Goal: Task Accomplishment & Management: Manage account settings

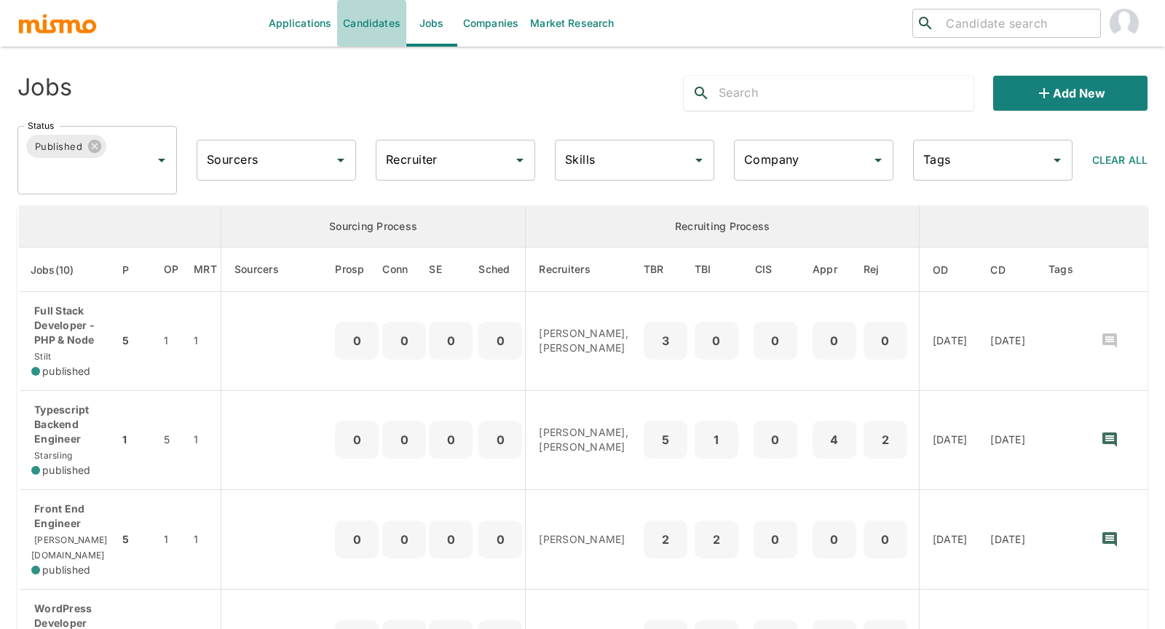
click at [350, 21] on link "Candidates" at bounding box center [371, 23] width 69 height 47
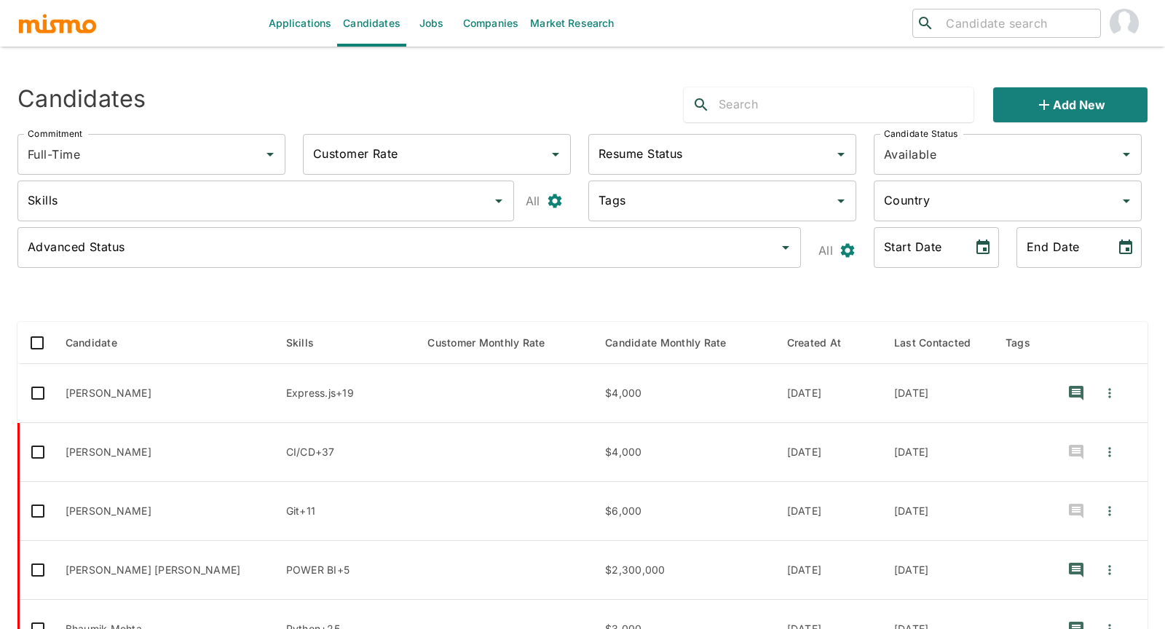
click at [796, 106] on input "text" at bounding box center [846, 104] width 255 height 23
paste input "argentinopamela@gmail.com"
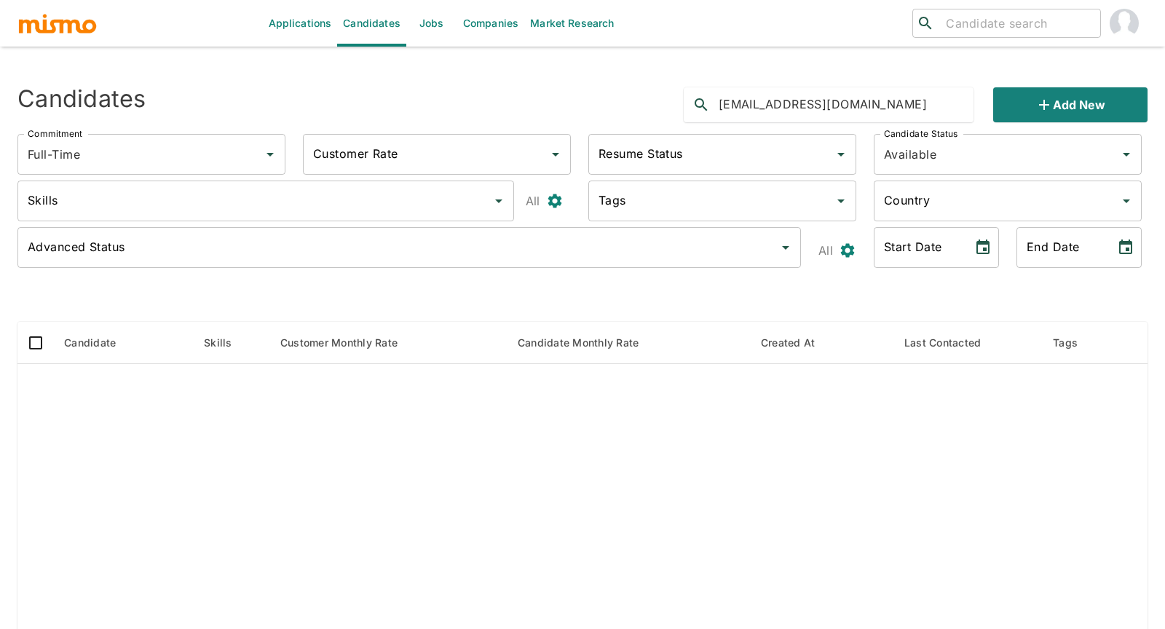
drag, startPoint x: 746, startPoint y: 103, endPoint x: 682, endPoint y: 103, distance: 64.1
click at [682, 103] on div "argentinopamela@gmail.com Add new" at bounding box center [910, 99] width 476 height 47
type input "argentinopamela@gmail.com"
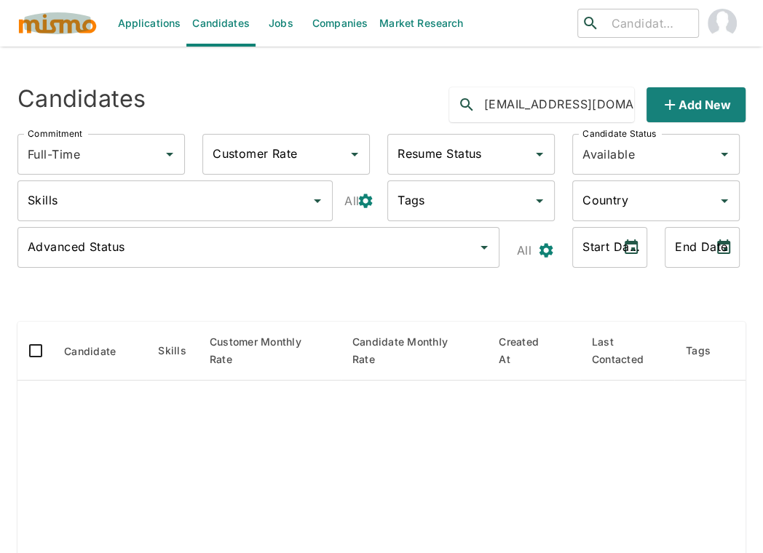
click at [81, 17] on img "button" at bounding box center [57, 23] width 80 height 22
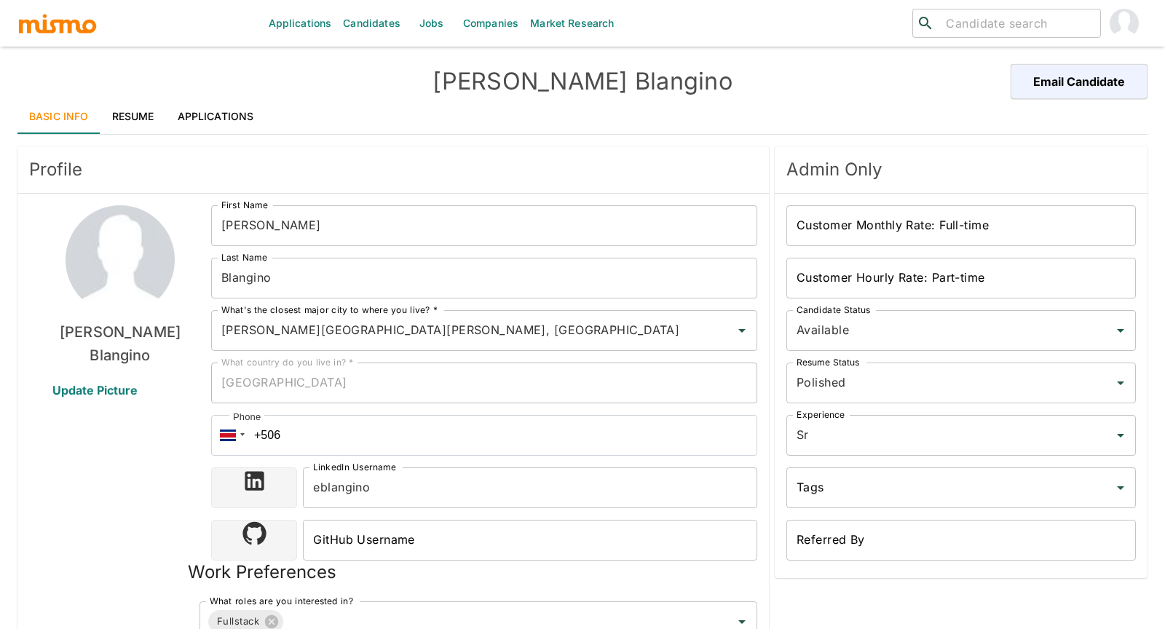
click at [1118, 15] on img "account of current user" at bounding box center [1124, 23] width 29 height 29
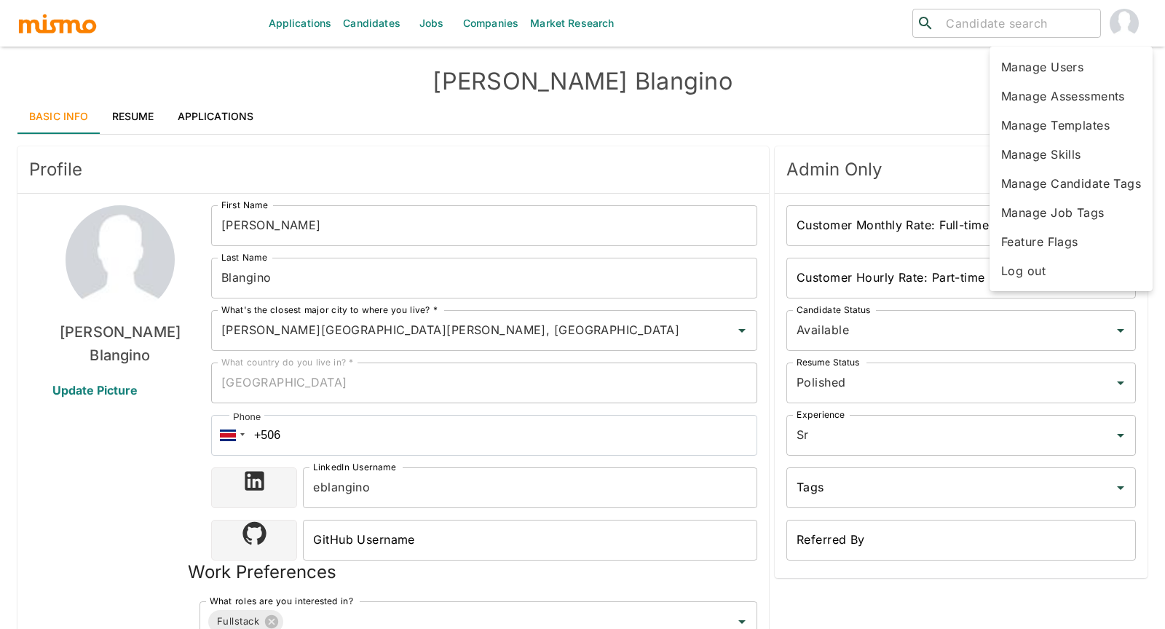
click at [381, 18] on div at bounding box center [582, 314] width 1165 height 629
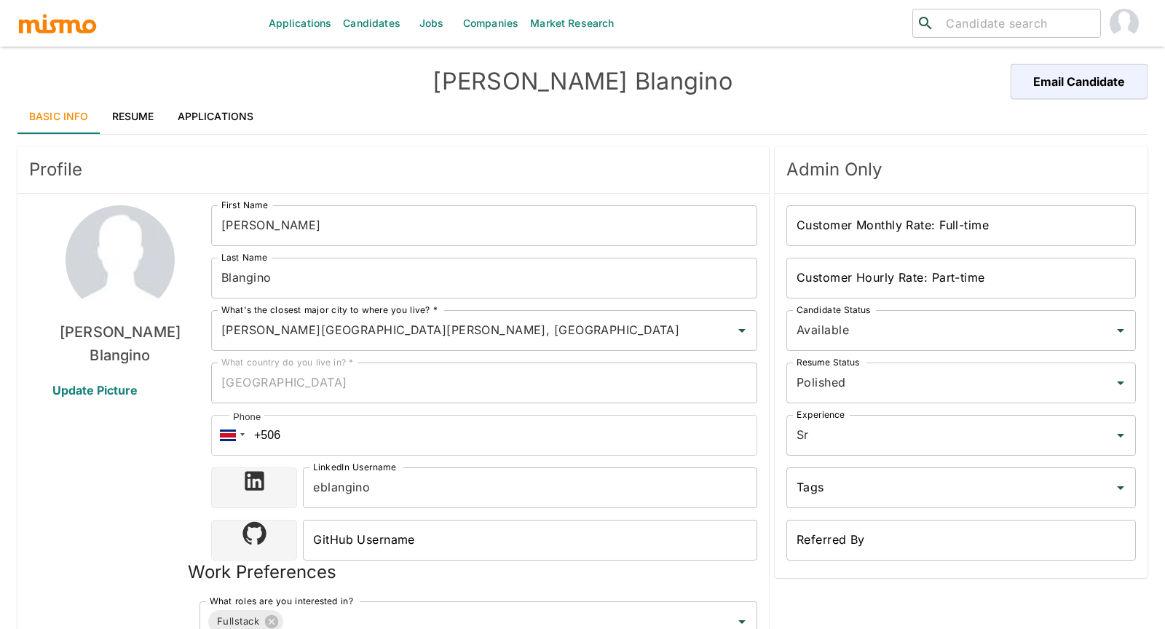
click at [381, 18] on body "Applications Candidates Jobs Companies Market Research ​ ​ Erick Blangino Email…" at bounding box center [582, 332] width 1165 height 664
click at [381, 18] on link "Candidates" at bounding box center [371, 23] width 69 height 47
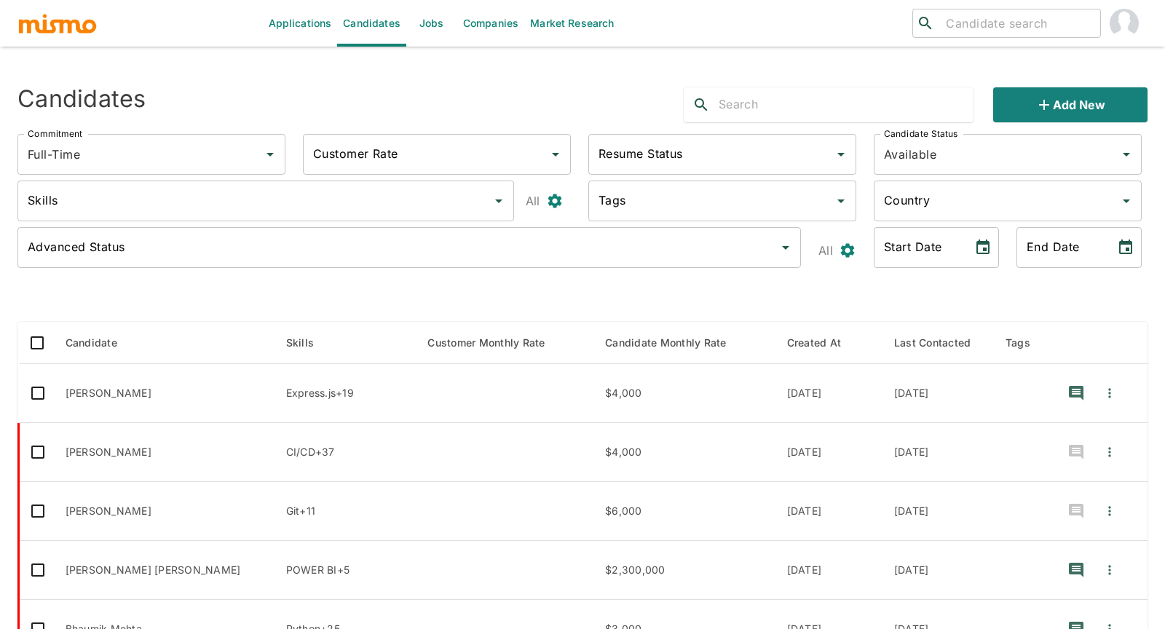
click at [788, 109] on input "text" at bounding box center [846, 104] width 255 height 23
type input "pamela"
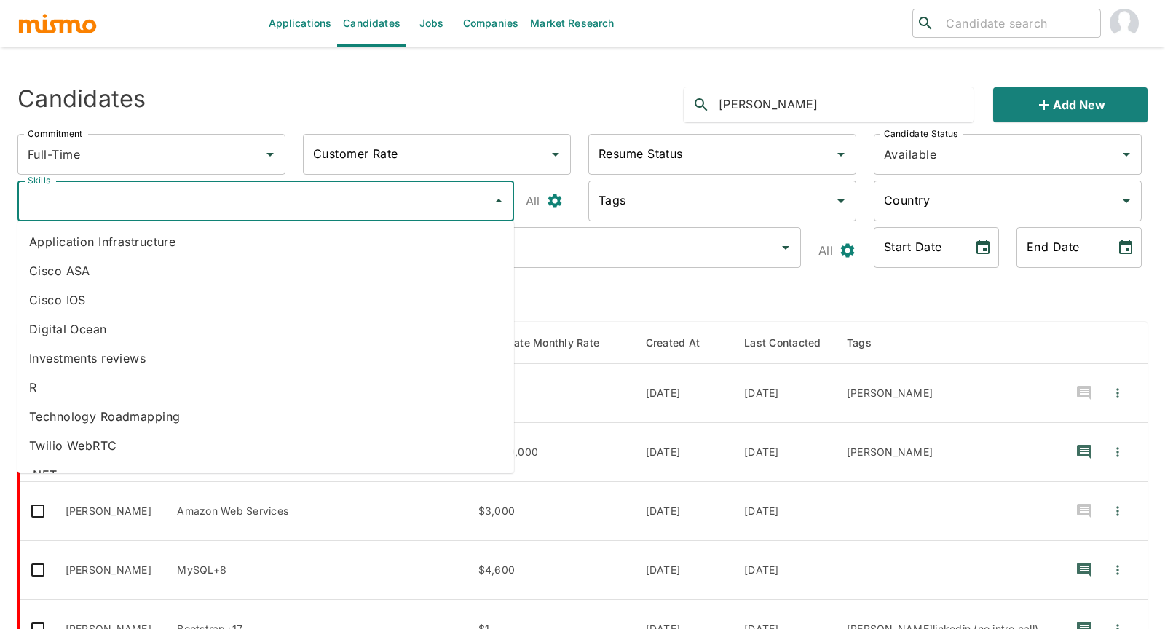
click at [346, 210] on input "Skills" at bounding box center [255, 201] width 462 height 28
type input "ruby"
click at [55, 414] on li "Ruby" at bounding box center [265, 416] width 497 height 29
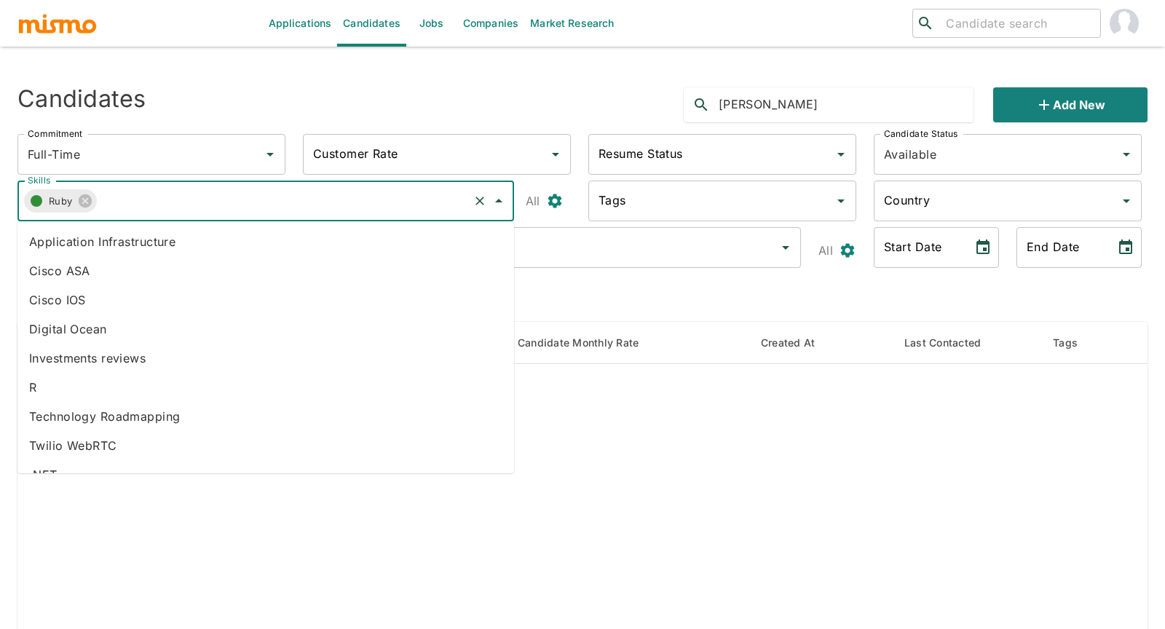
click at [157, 203] on input "Skills" at bounding box center [282, 201] width 370 height 28
type input "ruby"
click at [76, 418] on li "Ruby on Rails" at bounding box center [265, 416] width 497 height 29
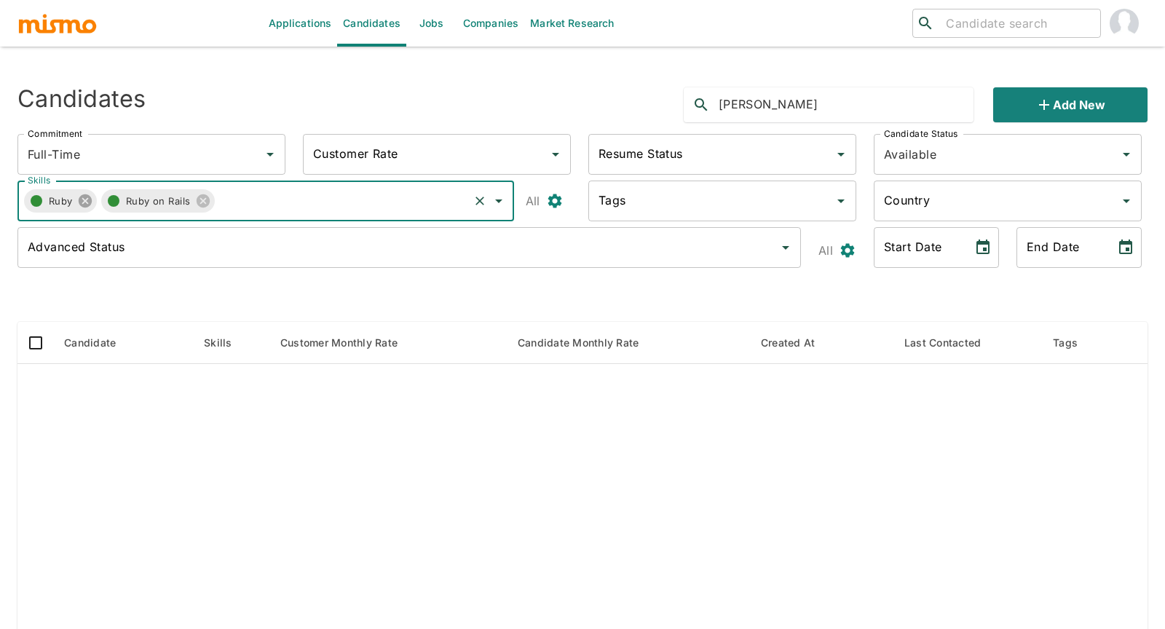
click at [84, 202] on icon at bounding box center [85, 201] width 16 height 16
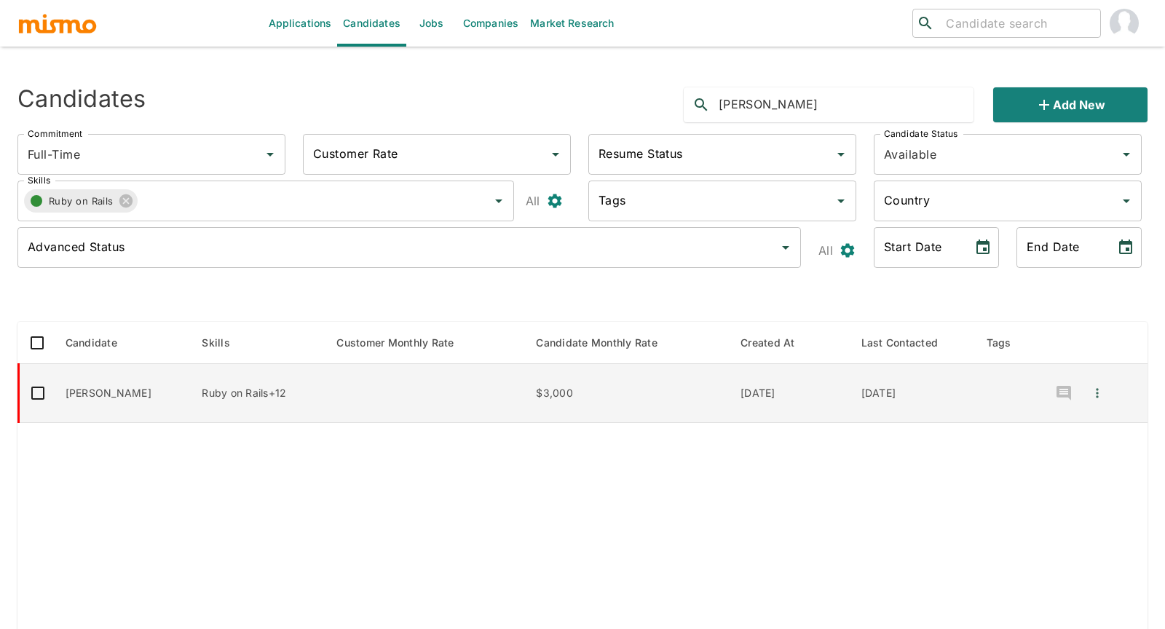
click at [116, 390] on td "PAMELA GILLIG" at bounding box center [122, 393] width 137 height 59
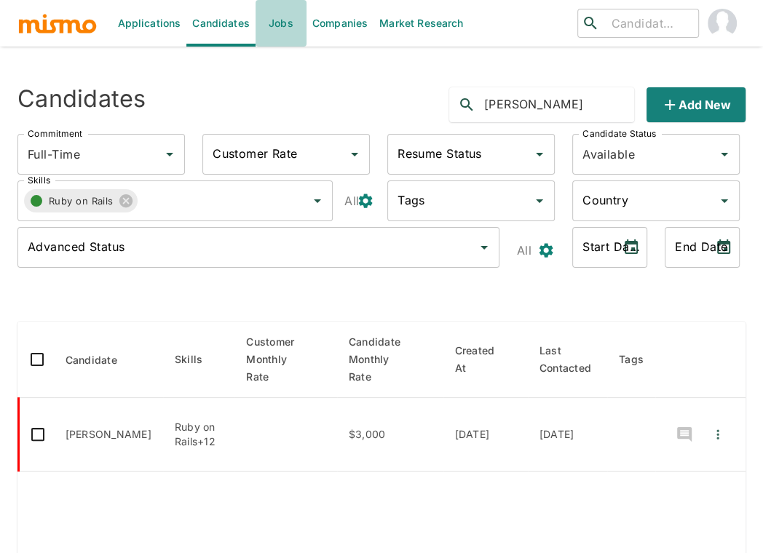
click at [289, 25] on link "Jobs" at bounding box center [281, 23] width 51 height 47
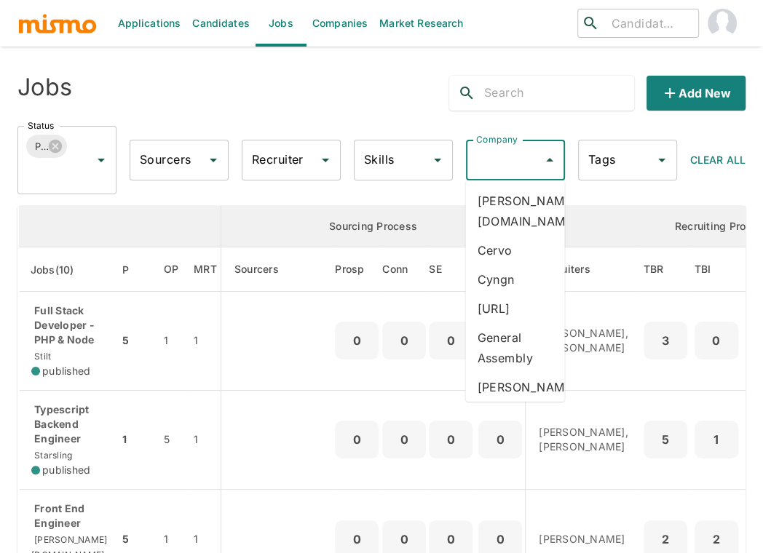
click at [496, 164] on input "Company" at bounding box center [505, 160] width 64 height 28
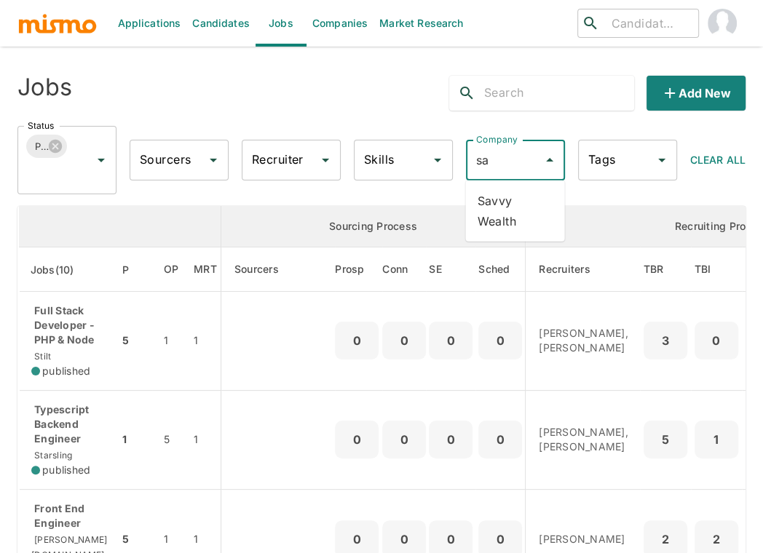
type input "sav"
click at [493, 213] on li "Savvy Wealth" at bounding box center [514, 211] width 99 height 50
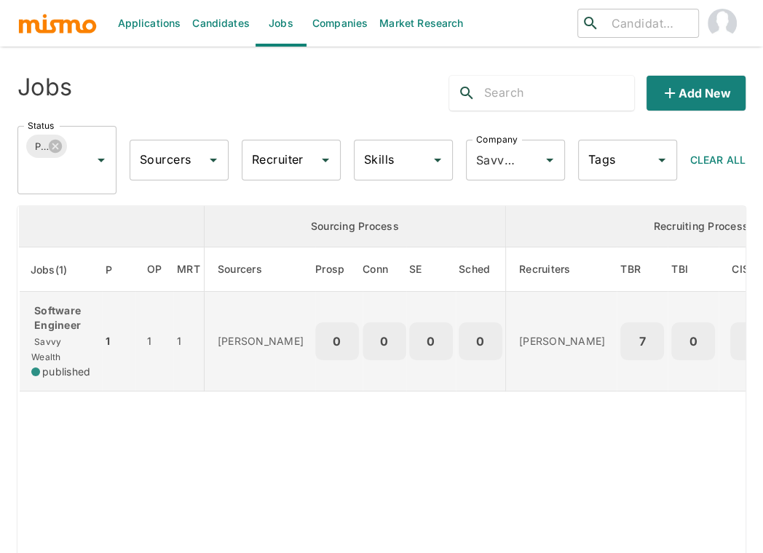
click at [61, 316] on p "Software Engineer" at bounding box center [60, 318] width 59 height 29
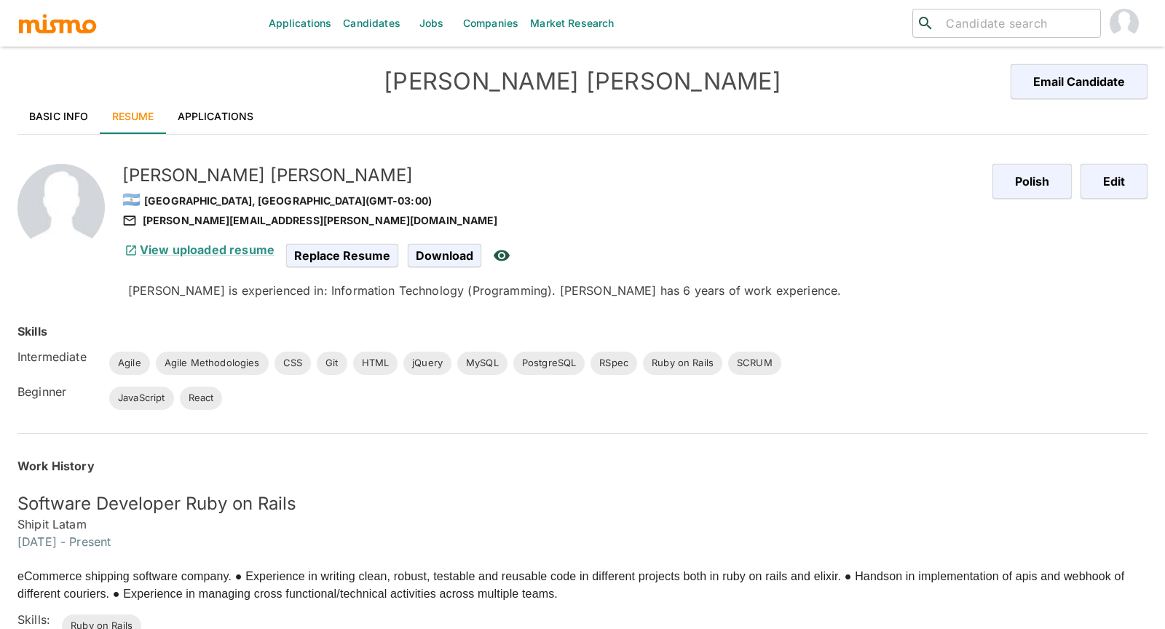
click at [552, 477] on div "Software Developer Ruby on Rails Shipit Latam October 2021 - Present" at bounding box center [574, 513] width 1148 height 76
click at [233, 108] on link "Applications" at bounding box center [216, 116] width 100 height 35
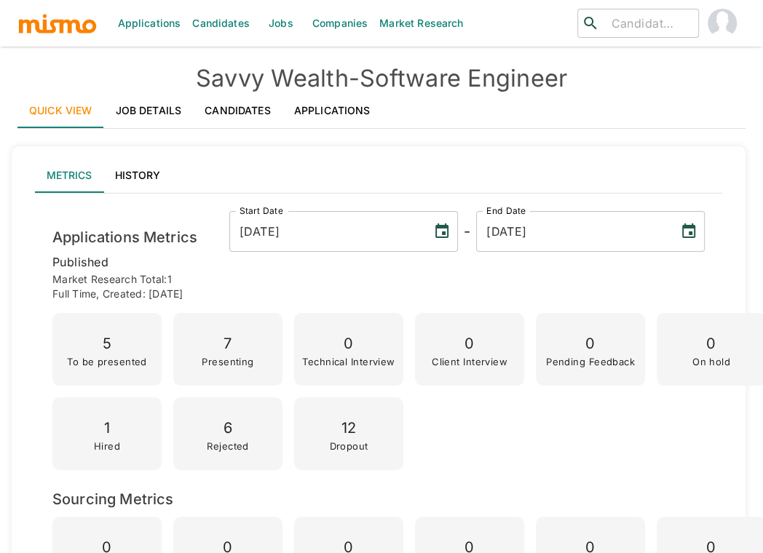
click at [333, 110] on link "Applications" at bounding box center [333, 110] width 100 height 35
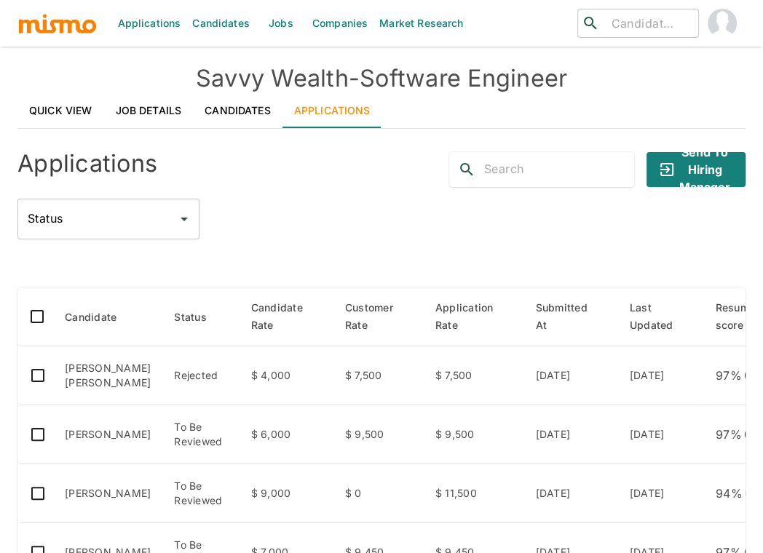
click at [13, 358] on div "Applications Candidates Jobs Companies Market Research ​ ​ Savvy Wealth - Softw…" at bounding box center [381, 294] width 763 height 588
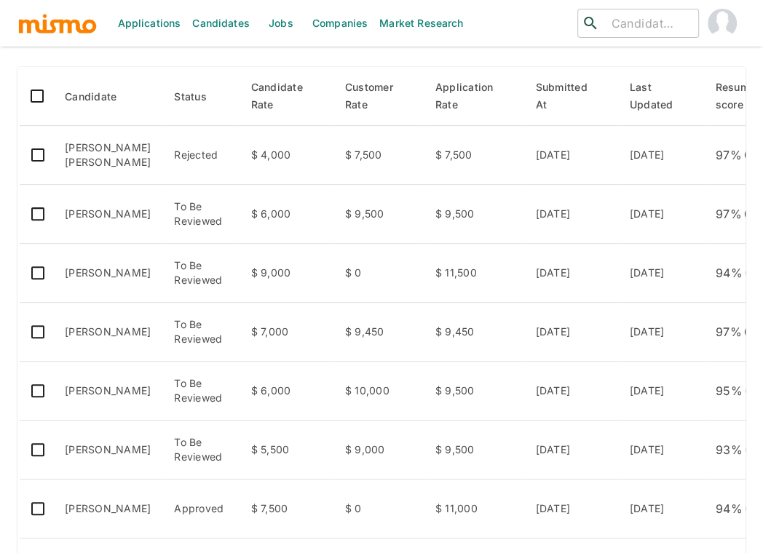
scroll to position [291, 0]
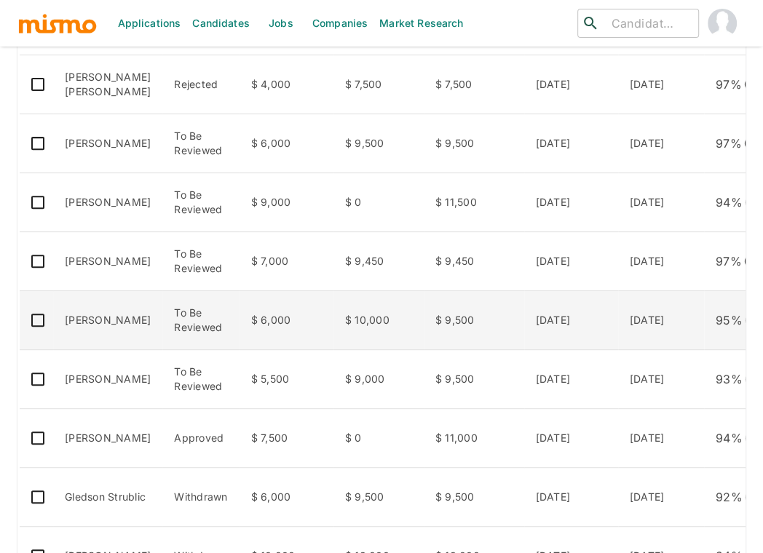
click at [90, 336] on td "Rodrigo Toledo" at bounding box center [107, 320] width 109 height 59
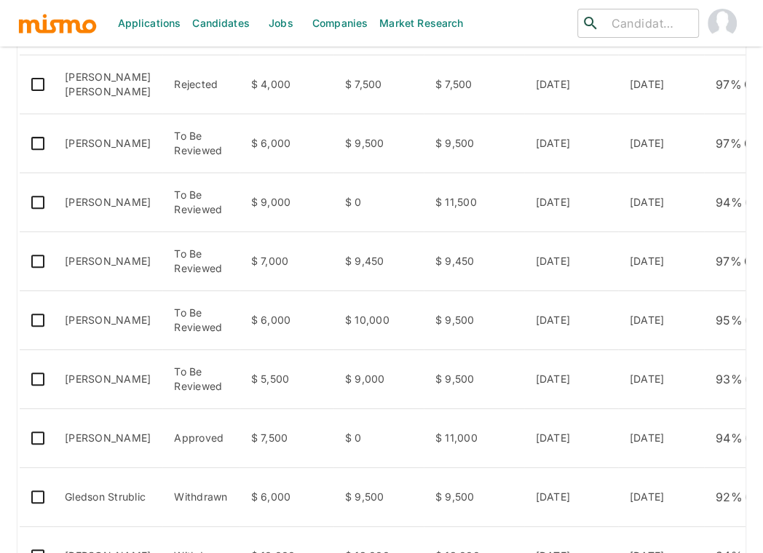
click at [4, 255] on div "Applications Candidates Jobs Companies Market Research ​ ​ Savvy Wealth - Softw…" at bounding box center [381, 3] width 763 height 588
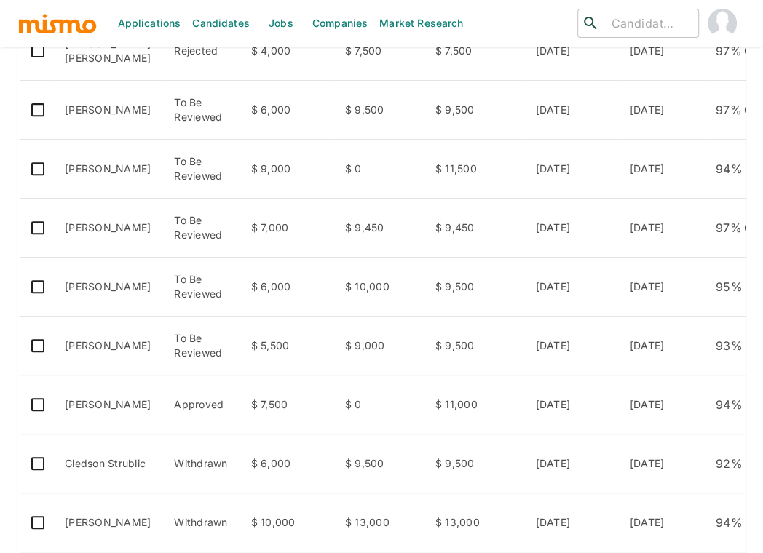
scroll to position [323, 0]
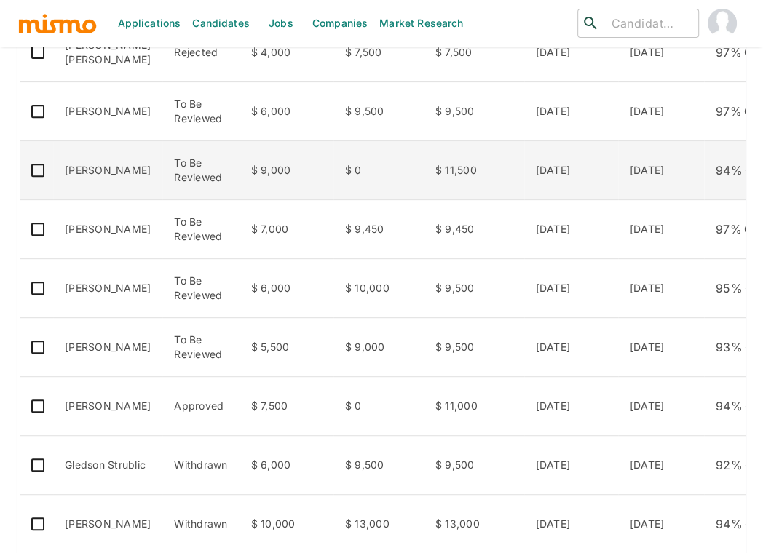
click at [162, 168] on td "To Be Reviewed" at bounding box center [200, 170] width 76 height 59
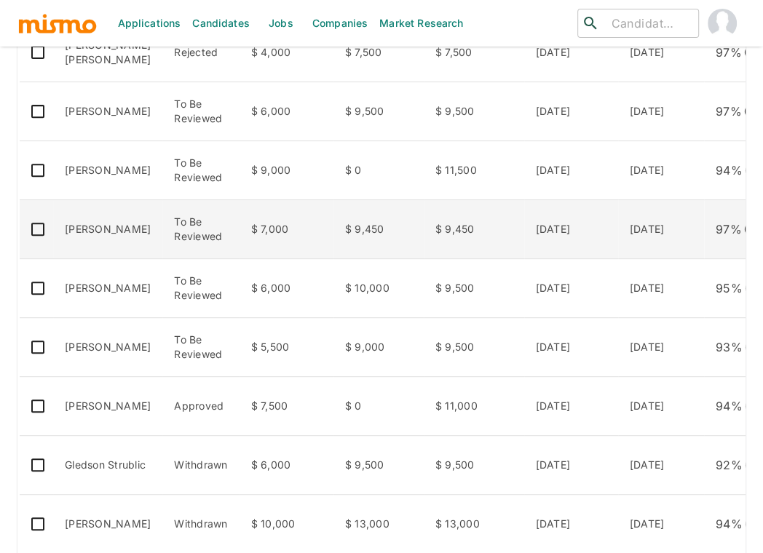
click at [162, 241] on td "To Be Reviewed" at bounding box center [200, 229] width 76 height 59
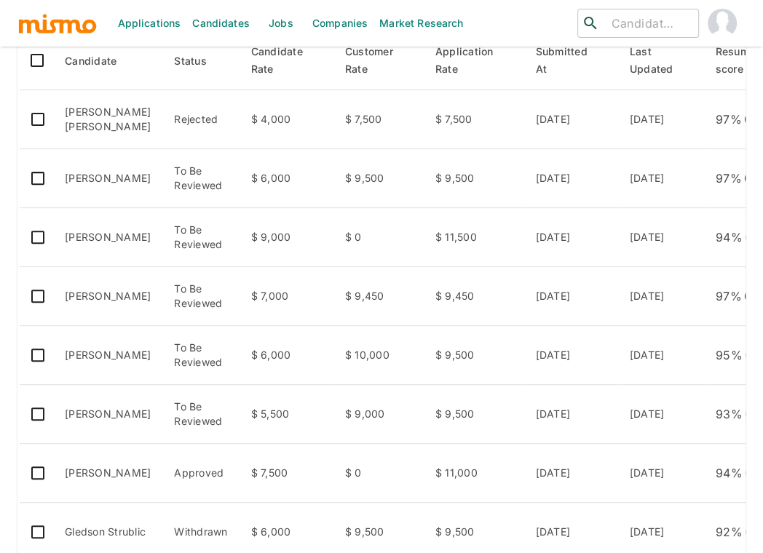
scroll to position [259, 0]
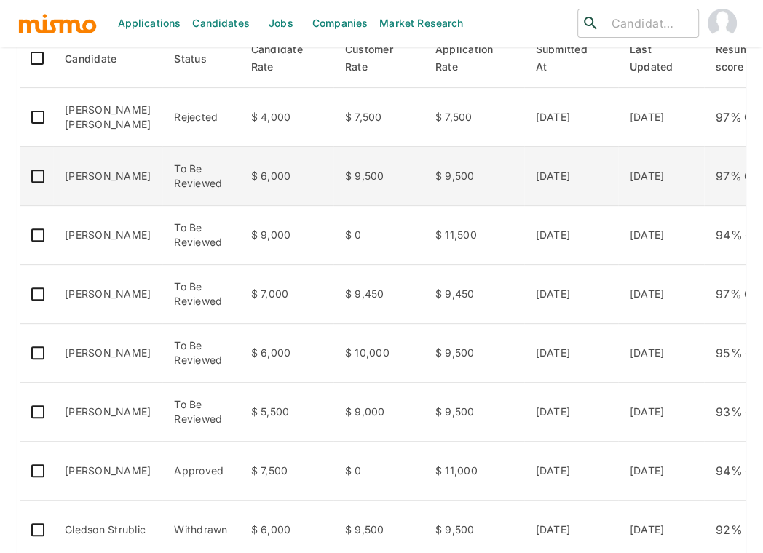
click at [194, 176] on td "To Be Reviewed" at bounding box center [200, 176] width 76 height 59
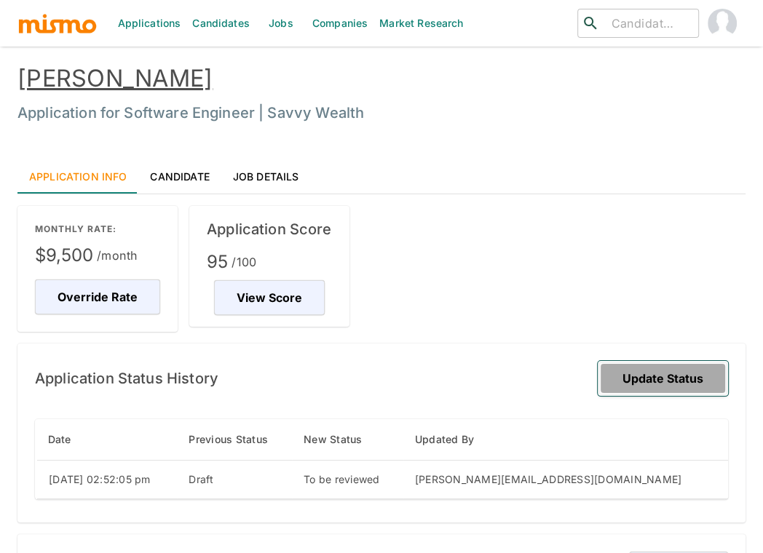
click at [673, 382] on button "Update Status" at bounding box center [663, 378] width 130 height 35
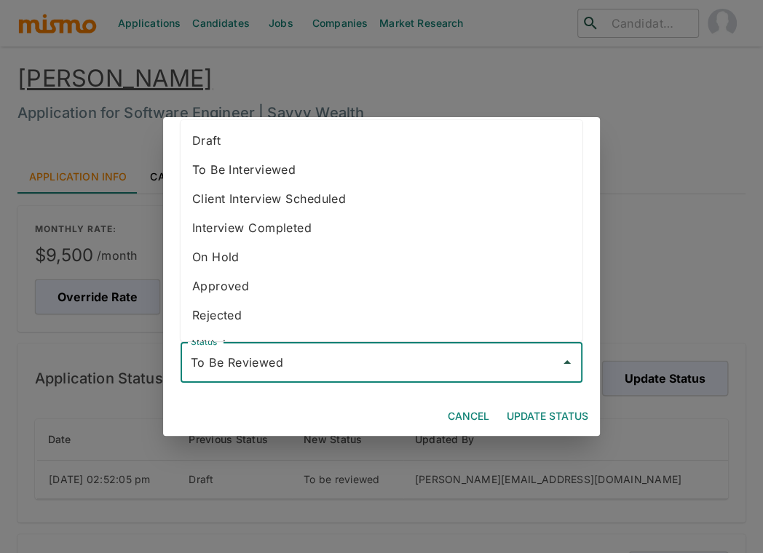
click at [343, 366] on input "To Be Reviewed" at bounding box center [370, 363] width 367 height 28
click at [329, 167] on li "To Be Interviewed" at bounding box center [382, 169] width 402 height 29
type input "To Be Interviewed"
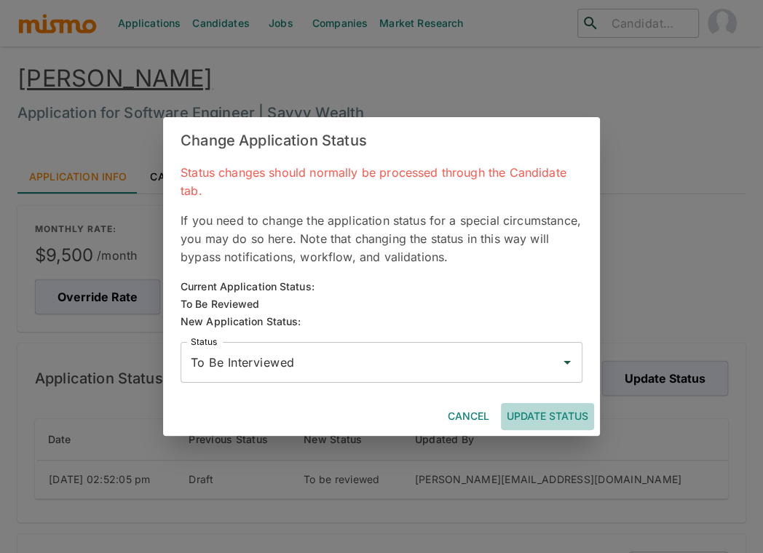
click at [540, 414] on button "Update Status" at bounding box center [547, 416] width 93 height 27
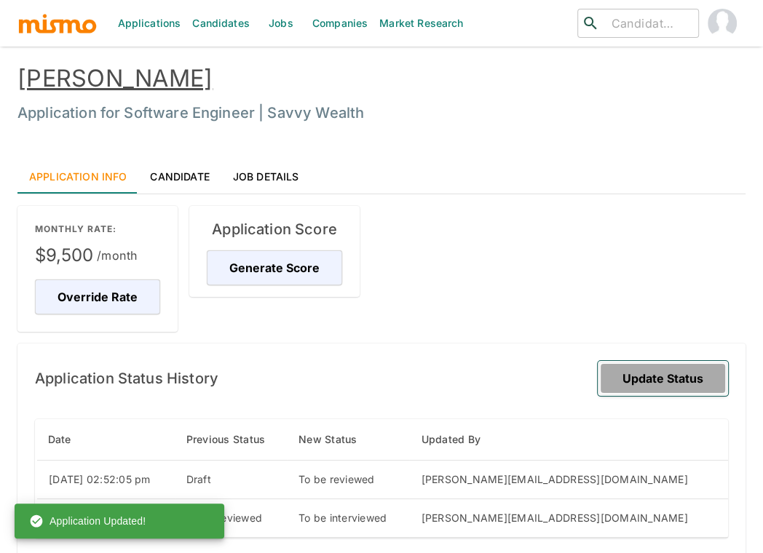
click at [698, 374] on button "Update Status" at bounding box center [663, 378] width 130 height 35
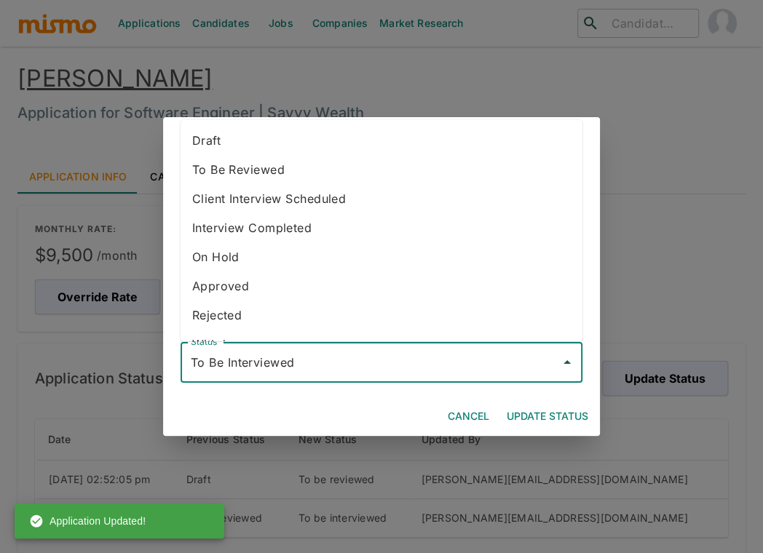
click at [454, 361] on input "To Be Interviewed" at bounding box center [370, 363] width 367 height 28
click at [298, 330] on li "Withdrawn" at bounding box center [382, 344] width 402 height 29
click at [309, 355] on input "Withdrawn" at bounding box center [370, 363] width 367 height 28
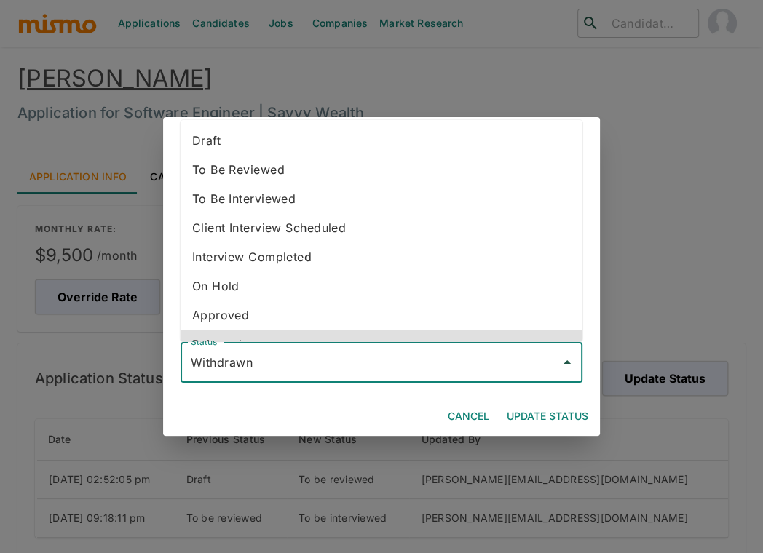
scroll to position [17, 0]
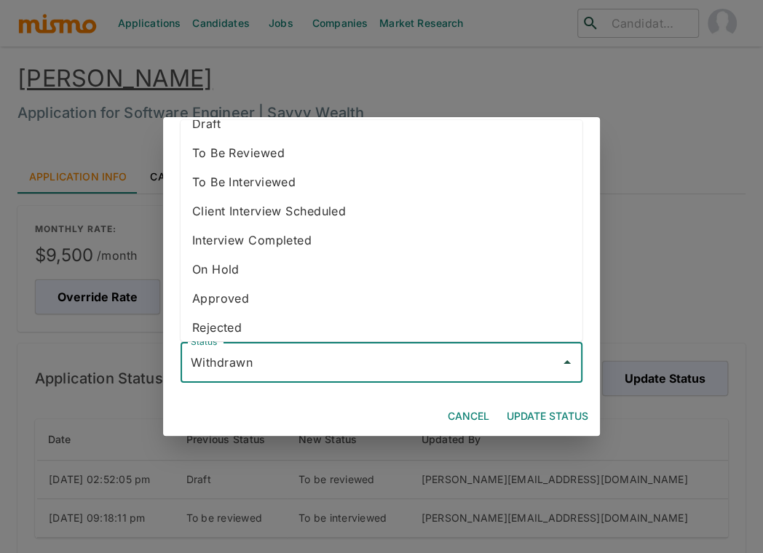
click at [235, 320] on li "Rejected" at bounding box center [382, 327] width 402 height 29
type input "Rejected"
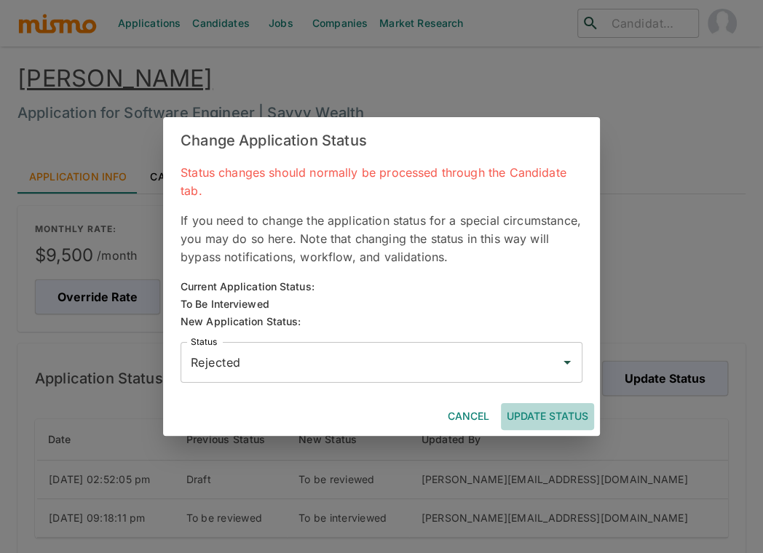
click at [551, 421] on button "Update Status" at bounding box center [547, 416] width 93 height 27
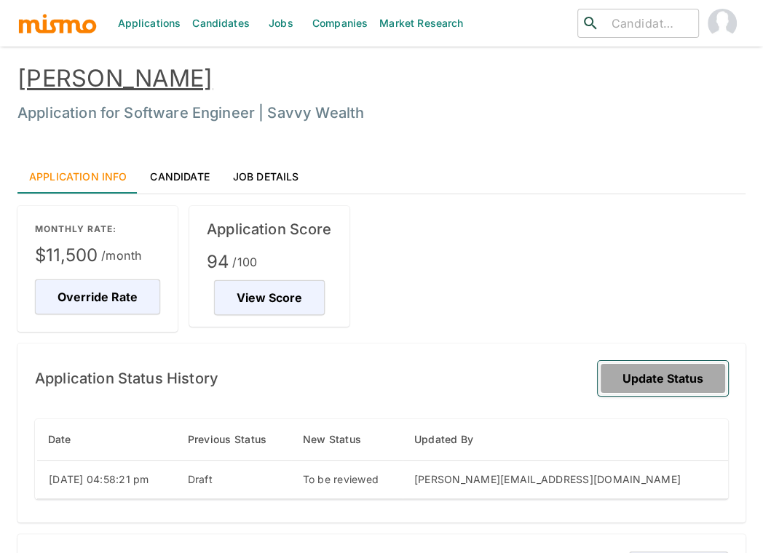
click at [674, 367] on button "Update Status" at bounding box center [663, 378] width 130 height 35
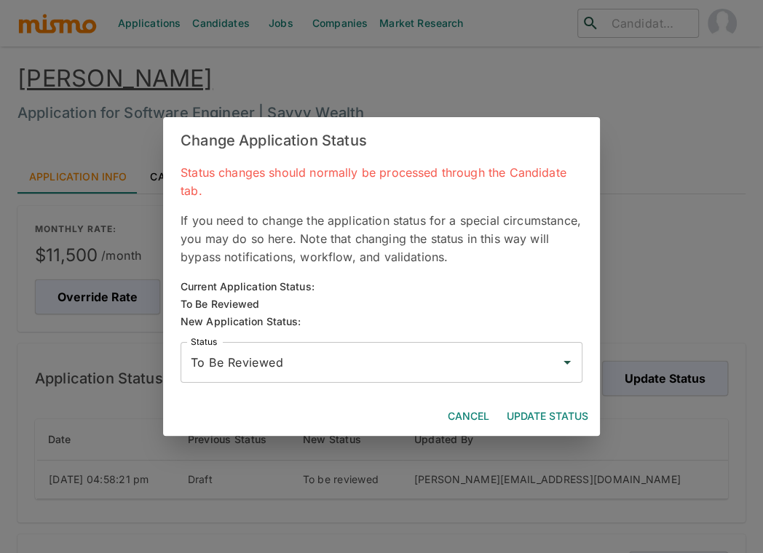
click at [347, 358] on input "To Be Reviewed" at bounding box center [370, 363] width 367 height 28
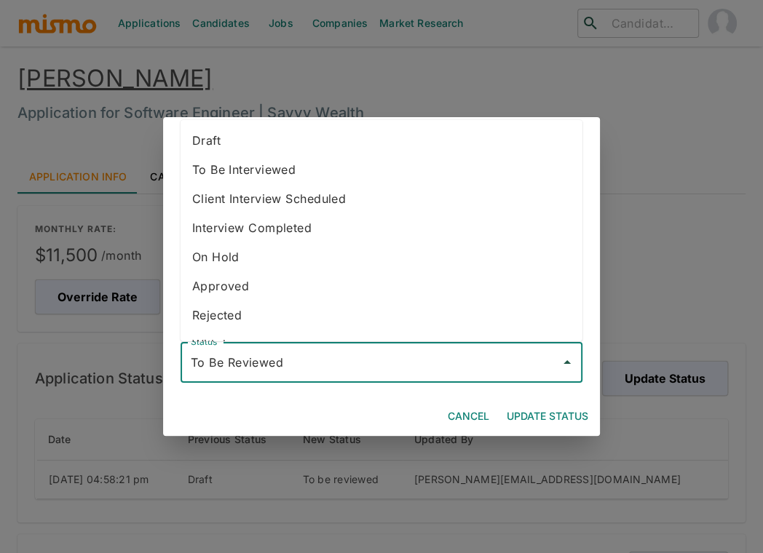
click at [298, 171] on li "To Be Interviewed" at bounding box center [382, 169] width 402 height 29
type input "To Be Interviewed"
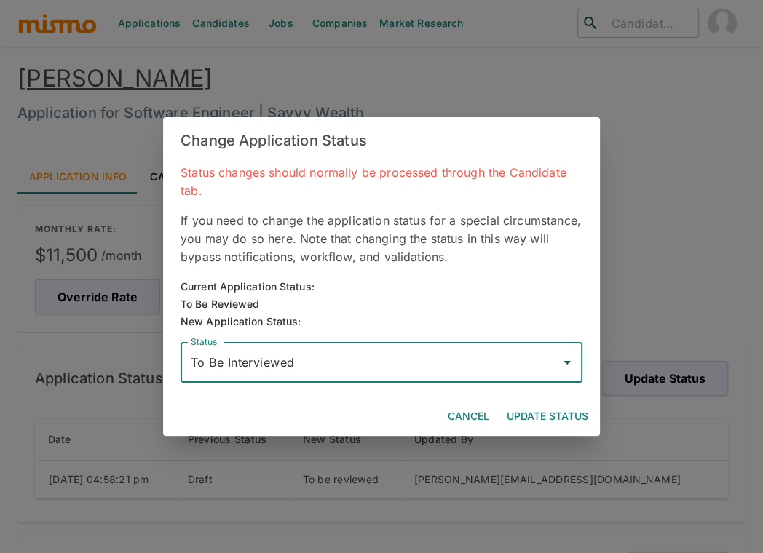
click at [549, 417] on button "Update Status" at bounding box center [547, 416] width 93 height 27
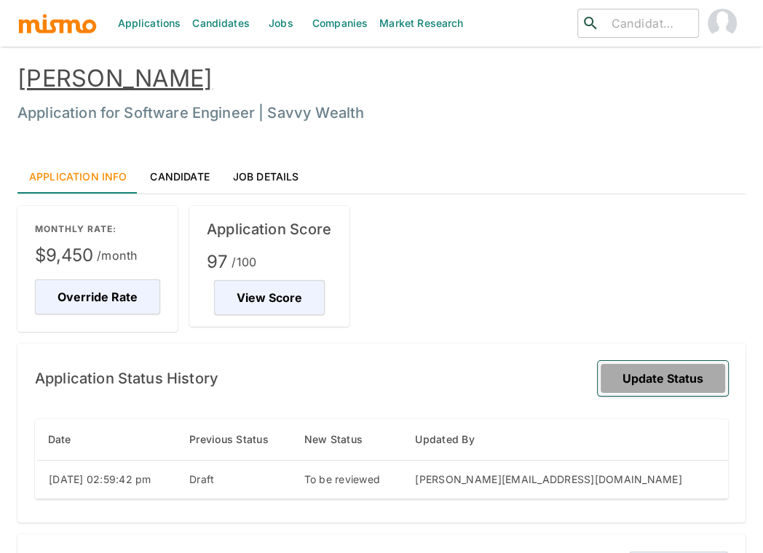
click at [661, 387] on button "Update Status" at bounding box center [663, 378] width 130 height 35
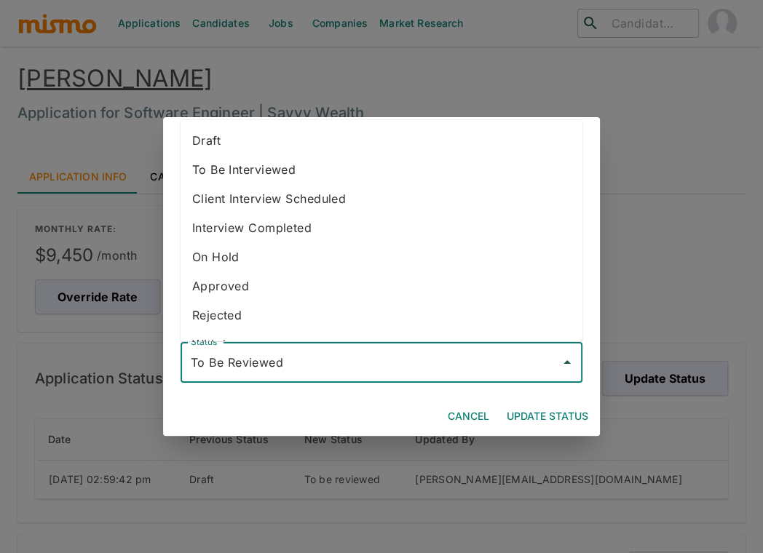
click at [396, 370] on input "To Be Reviewed" at bounding box center [370, 363] width 367 height 28
click at [304, 177] on li "To Be Interviewed" at bounding box center [382, 169] width 402 height 29
type input "To Be Interviewed"
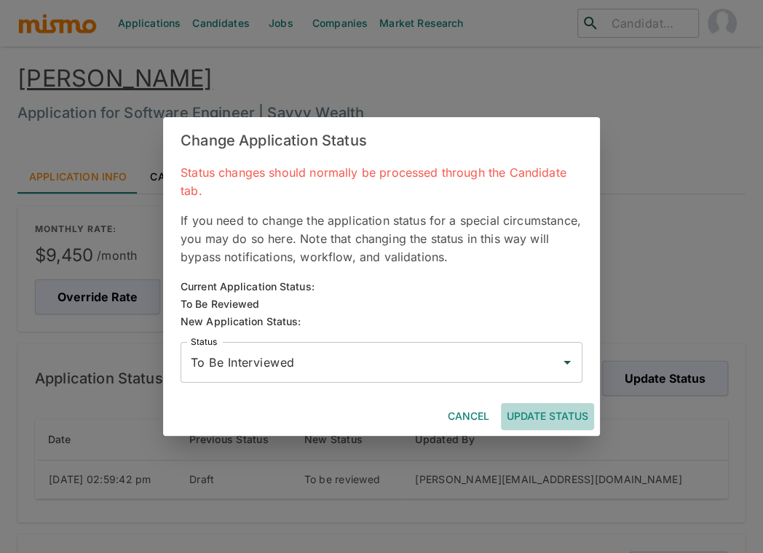
click at [528, 420] on button "Update Status" at bounding box center [547, 416] width 93 height 27
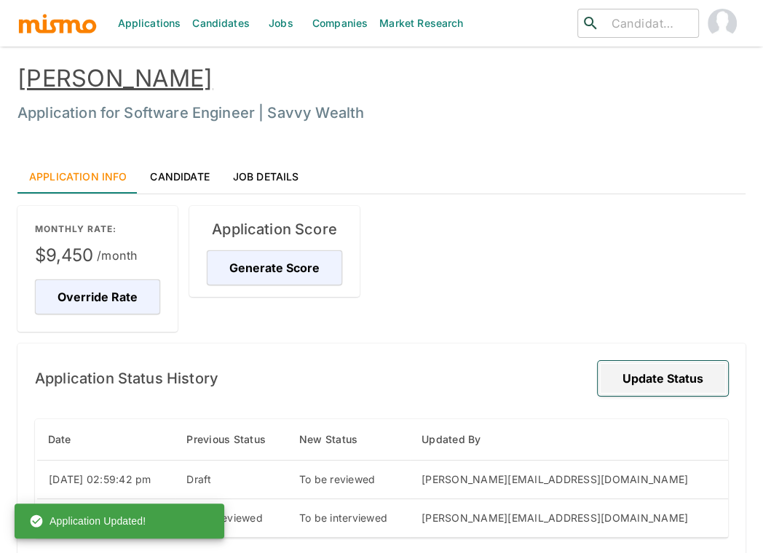
click at [672, 368] on button "Update Status" at bounding box center [663, 378] width 130 height 35
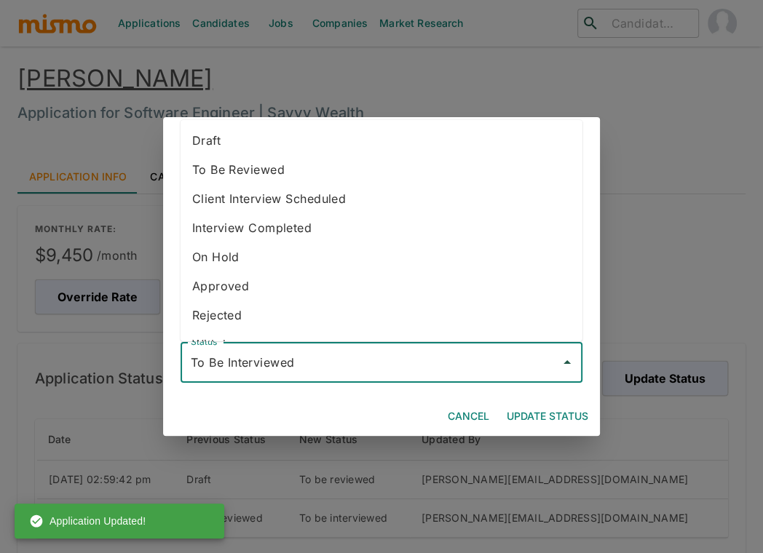
click at [420, 353] on input "To Be Interviewed" at bounding box center [370, 363] width 367 height 28
click at [320, 323] on li "Rejected" at bounding box center [382, 315] width 402 height 29
type input "Rejected"
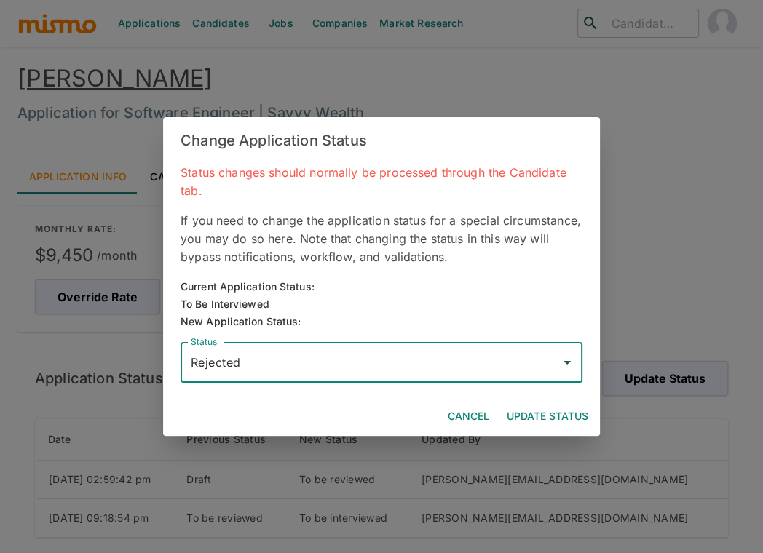
click at [547, 414] on button "Update Status" at bounding box center [547, 416] width 93 height 27
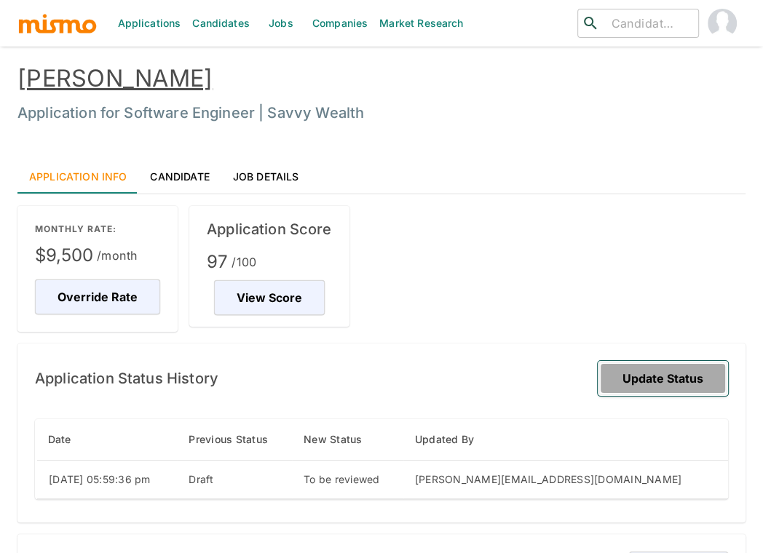
click at [658, 373] on button "Update Status" at bounding box center [663, 378] width 130 height 35
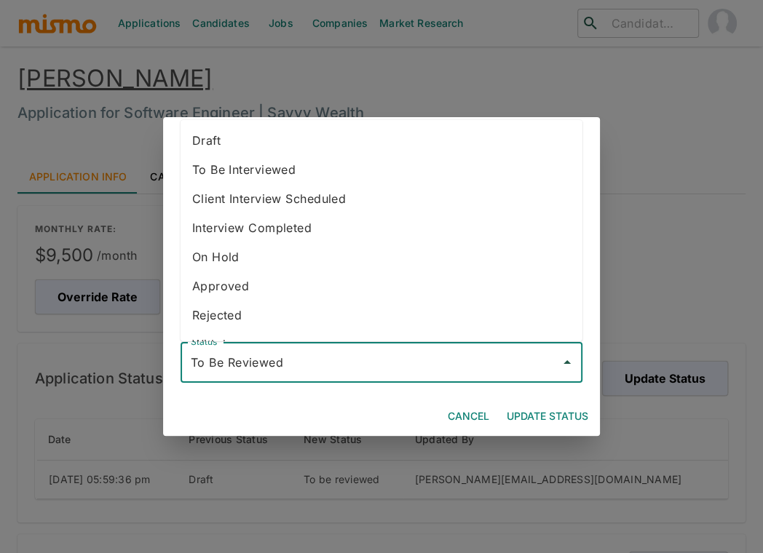
click at [477, 364] on input "To Be Reviewed" at bounding box center [370, 363] width 367 height 28
click at [335, 176] on li "To Be Interviewed" at bounding box center [382, 169] width 402 height 29
type input "To Be Interviewed"
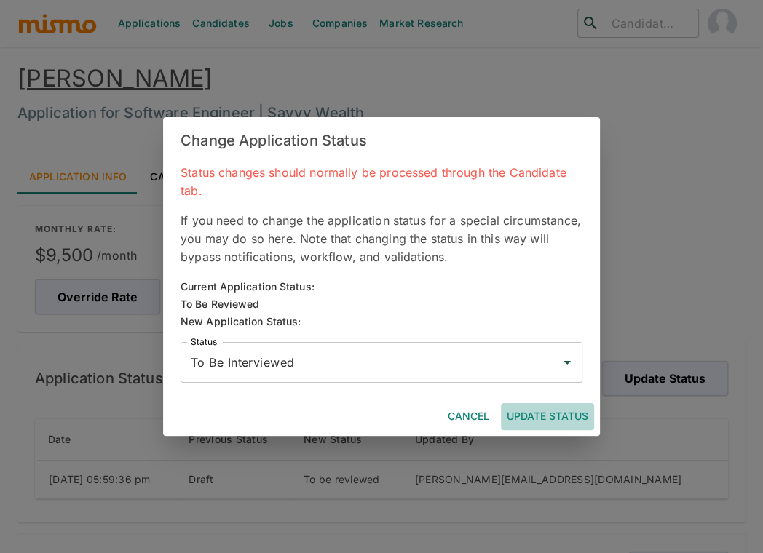
click at [547, 414] on button "Update Status" at bounding box center [547, 416] width 93 height 27
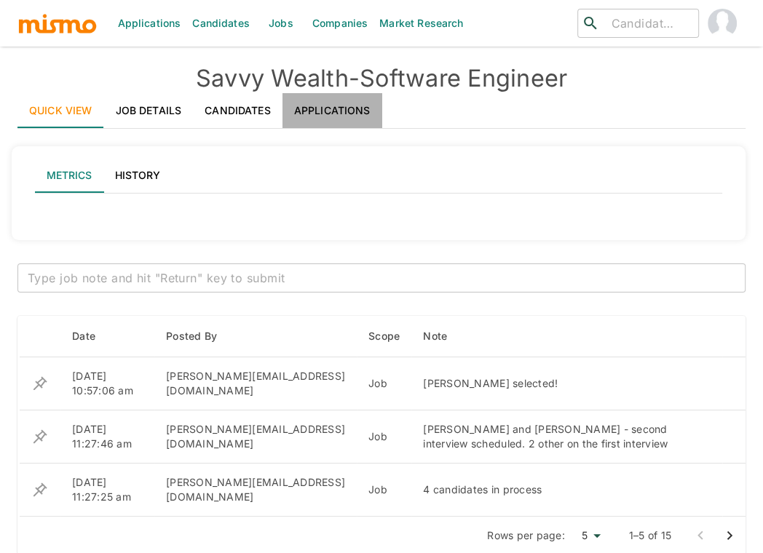
click at [350, 114] on link "Applications" at bounding box center [333, 110] width 100 height 35
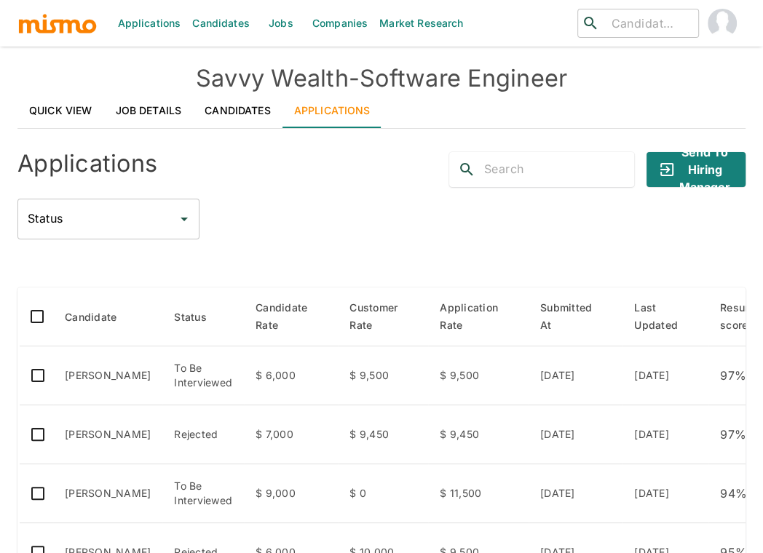
click at [15, 289] on div "Applications Candidates Jobs Companies Market Research ​ ​ Savvy Wealth - Softw…" at bounding box center [381, 294] width 763 height 588
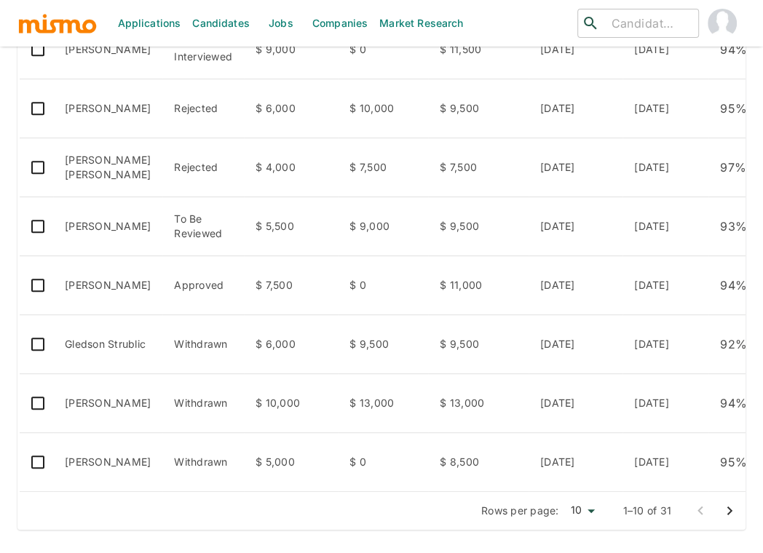
scroll to position [457, 0]
click at [730, 508] on icon "Go to next page" at bounding box center [729, 511] width 17 height 17
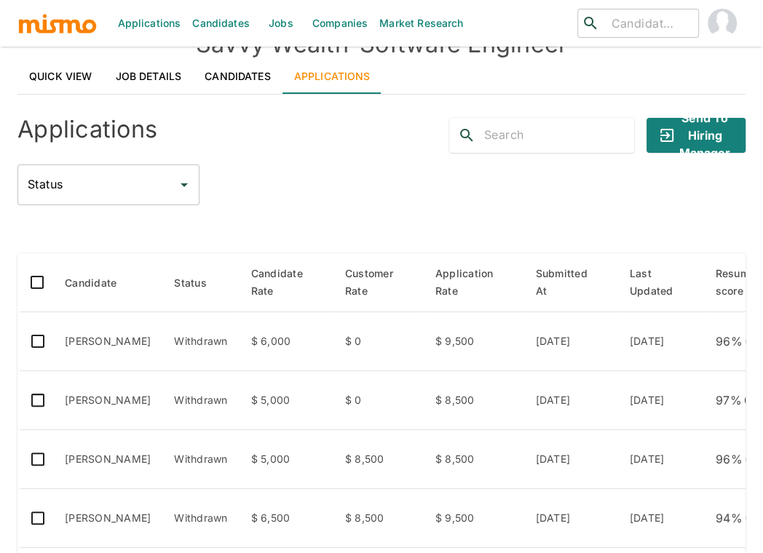
scroll to position [440, 0]
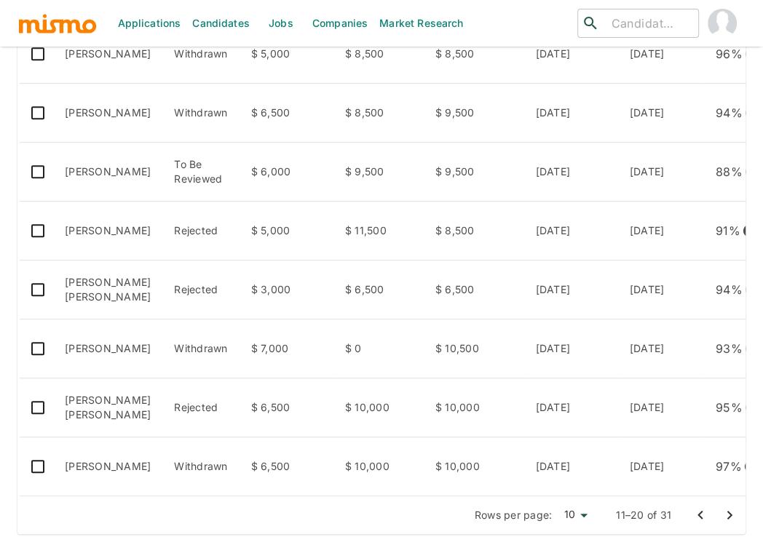
click at [63, 508] on div "Rows per page: 10 10 11–20 of 31" at bounding box center [381, 516] width 728 height 38
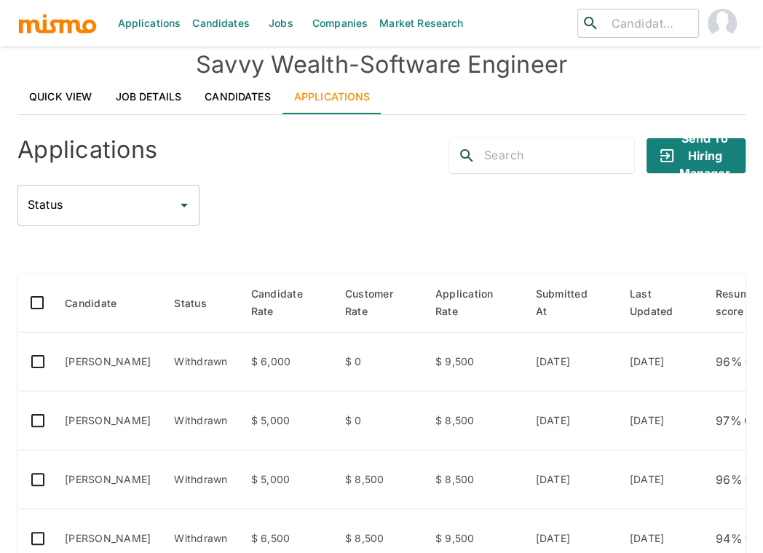
scroll to position [0, 0]
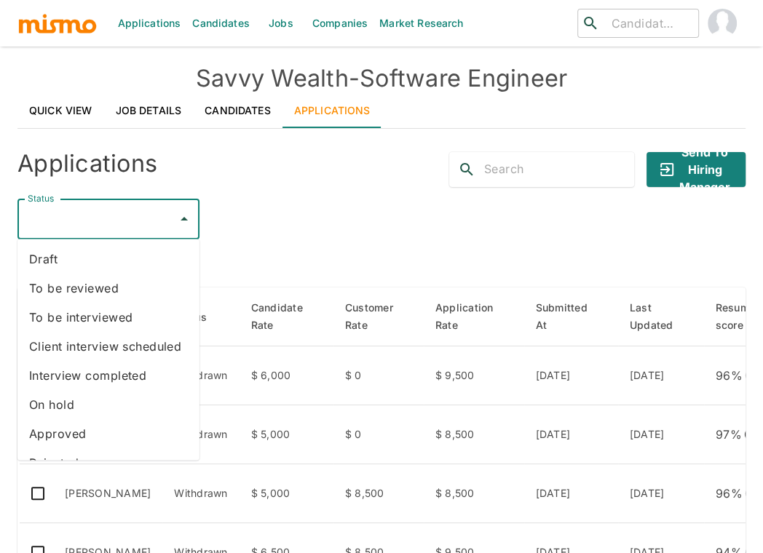
click at [141, 210] on input "Status" at bounding box center [97, 219] width 147 height 28
click at [114, 288] on li "To be reviewed" at bounding box center [108, 288] width 182 height 29
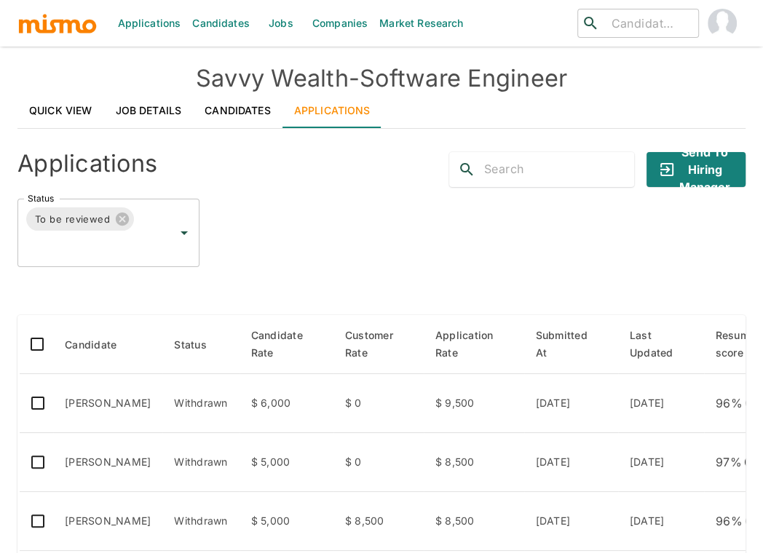
click at [368, 260] on div "Status To be reviewed Status" at bounding box center [381, 233] width 728 height 68
click at [122, 216] on icon at bounding box center [122, 219] width 16 height 16
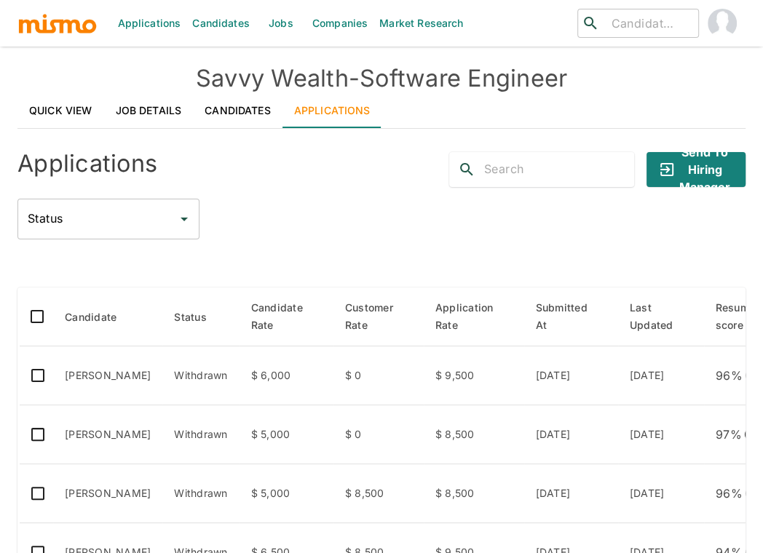
click at [413, 188] on div "Applications Send to Hiring Manager Status Status" at bounding box center [381, 190] width 728 height 99
